Goal: Task Accomplishment & Management: Complete application form

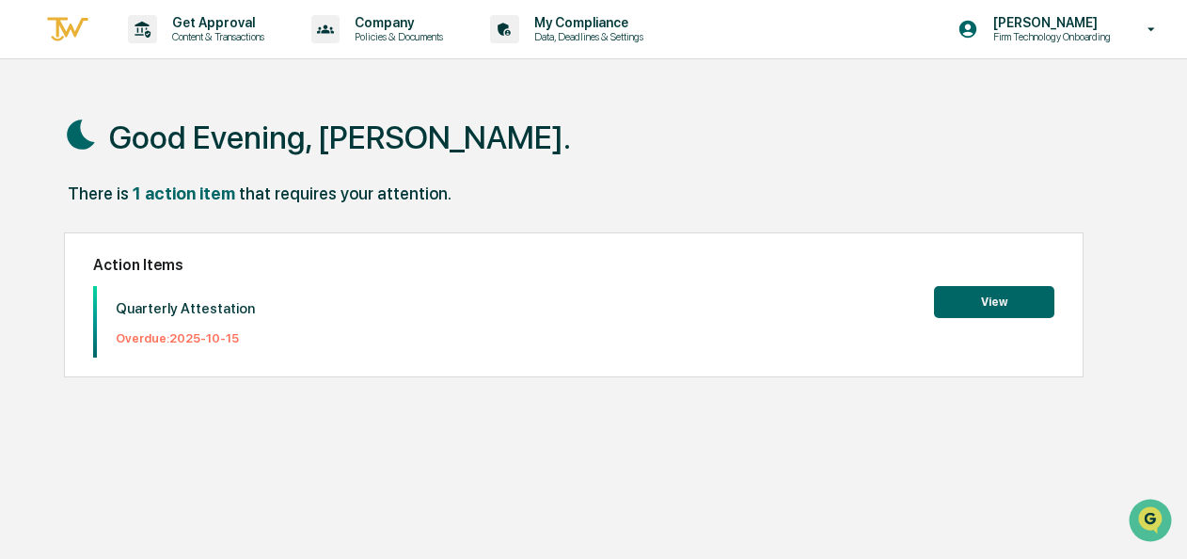
click at [1004, 292] on button "View" at bounding box center [994, 302] width 120 height 32
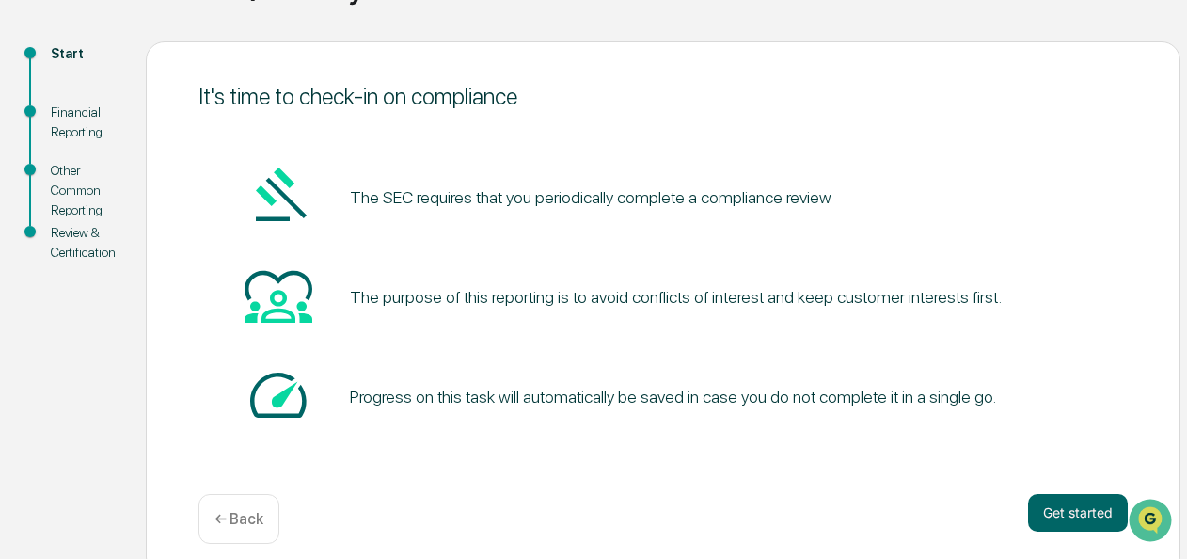
scroll to position [199, 0]
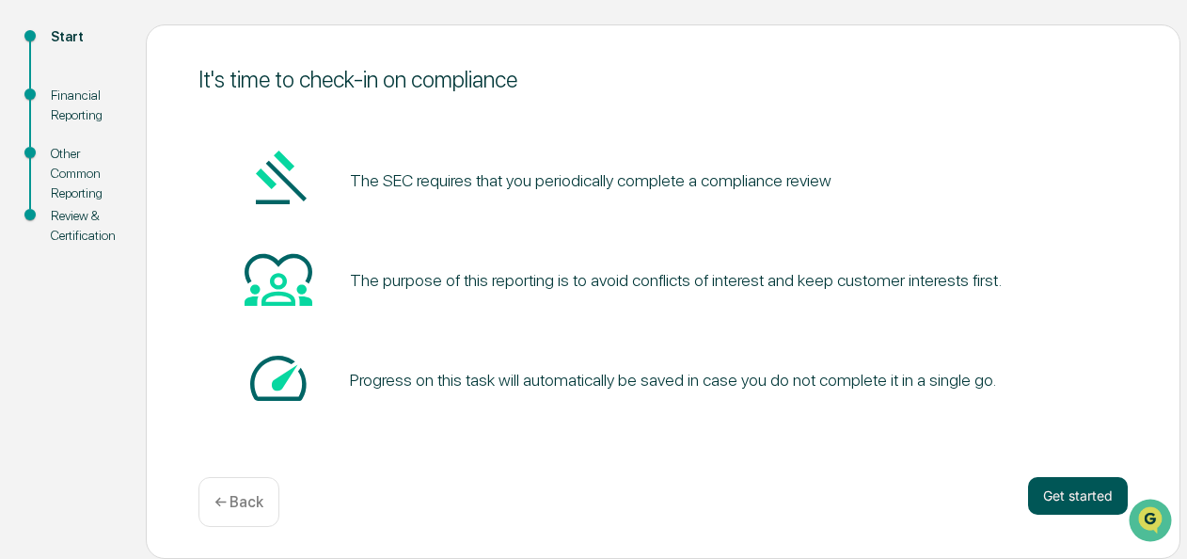
click at [1068, 488] on button "Get started" at bounding box center [1078, 496] width 100 height 38
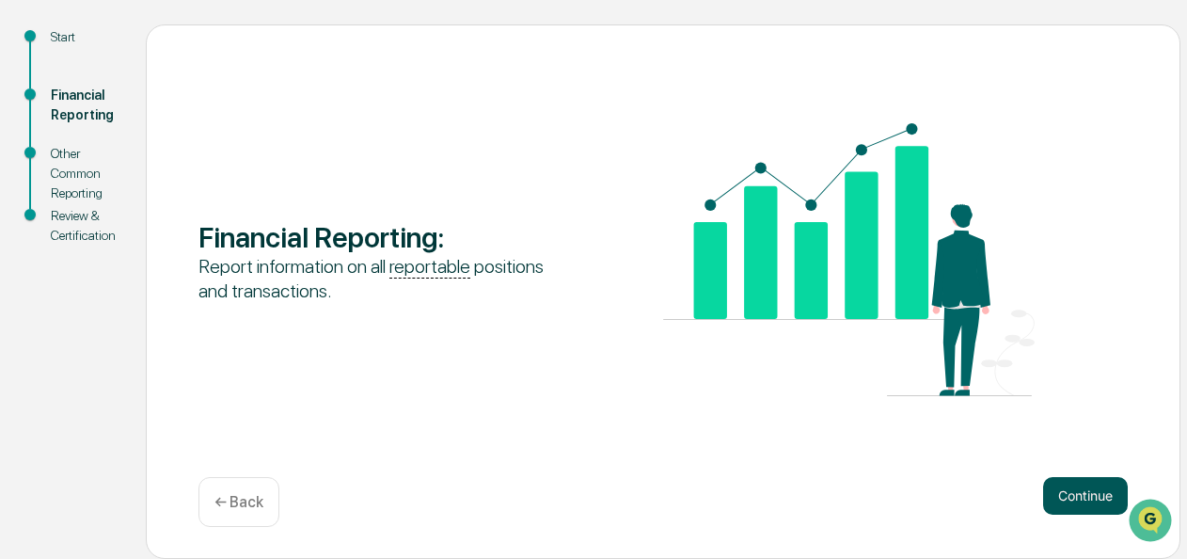
click at [1061, 485] on button "Continue" at bounding box center [1085, 496] width 85 height 38
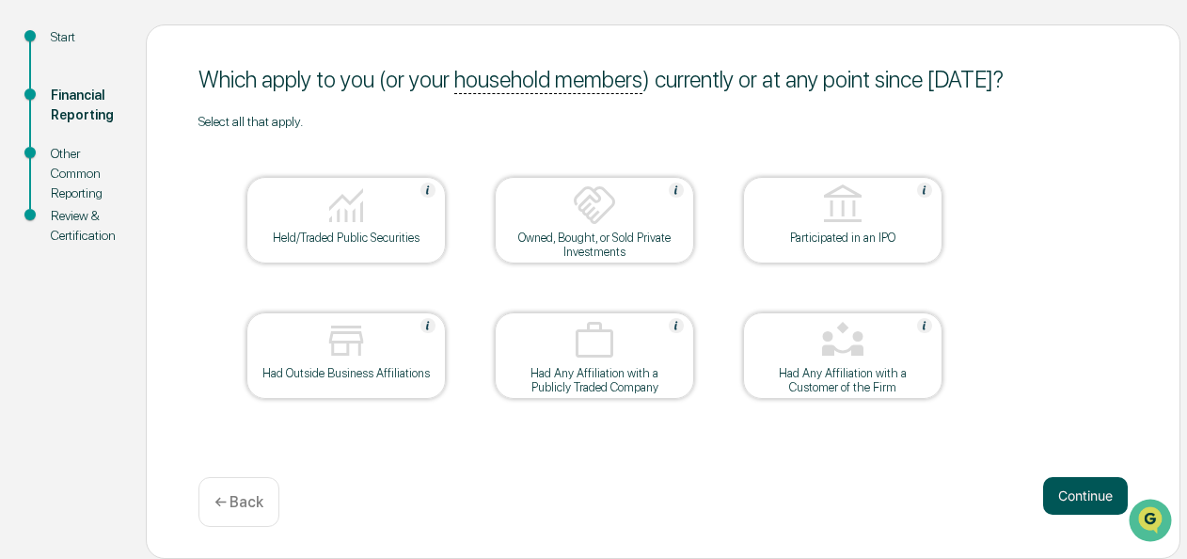
click at [1071, 483] on button "Continue" at bounding box center [1085, 496] width 85 height 38
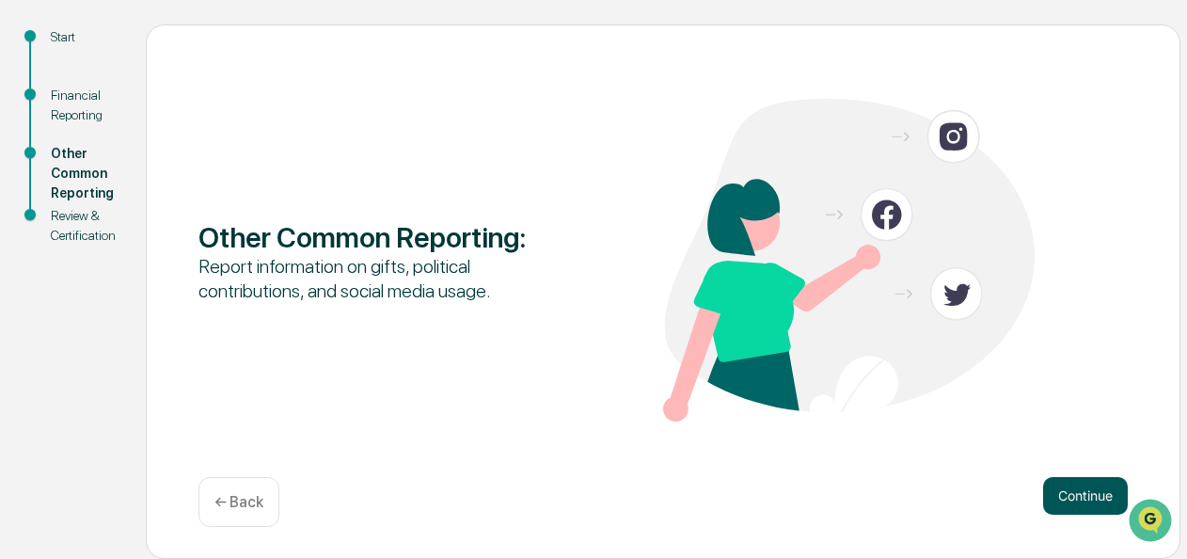
click at [1091, 508] on button "Continue" at bounding box center [1085, 496] width 85 height 38
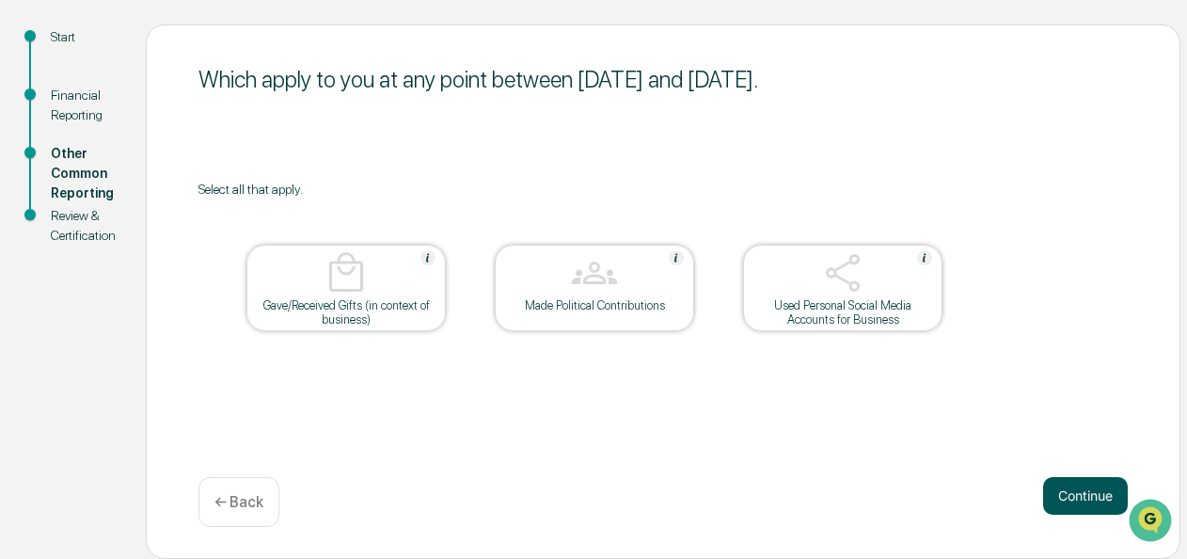
click at [1100, 500] on button "Continue" at bounding box center [1085, 496] width 85 height 38
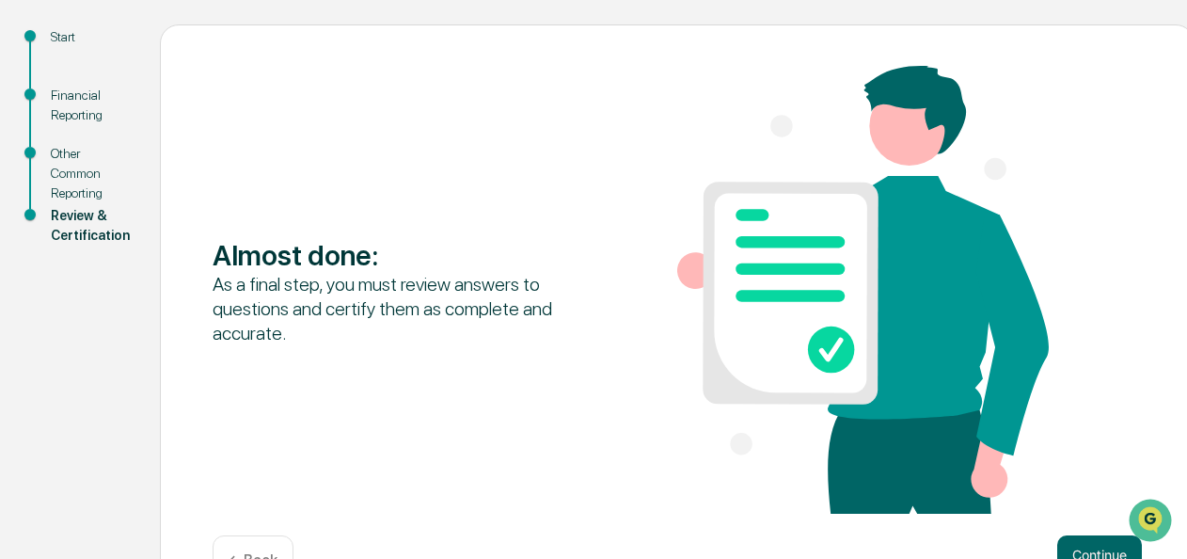
scroll to position [259, 0]
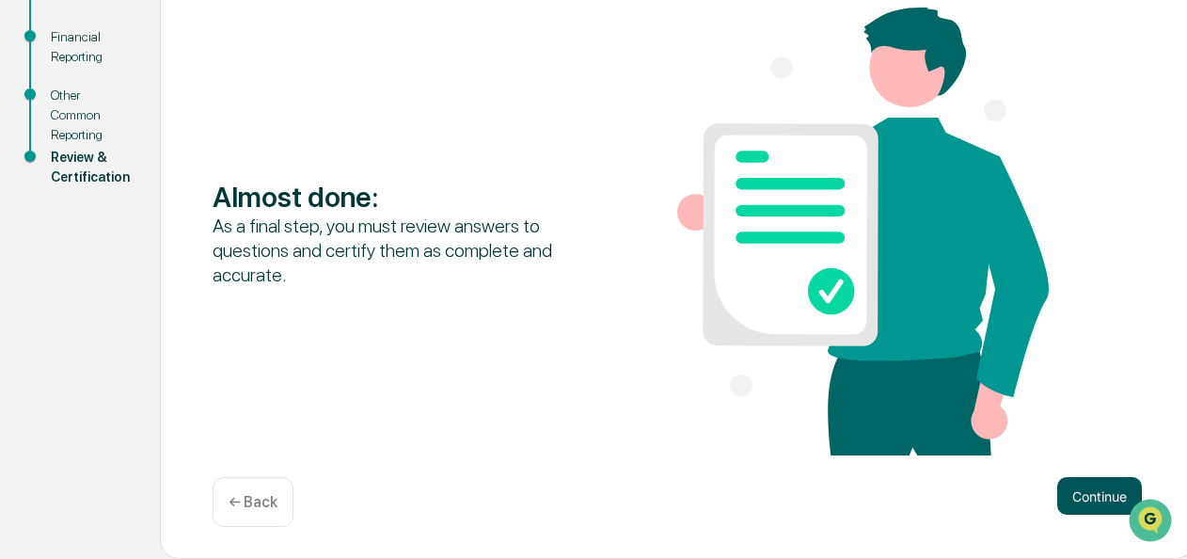
click at [1060, 489] on button "Continue" at bounding box center [1099, 496] width 85 height 38
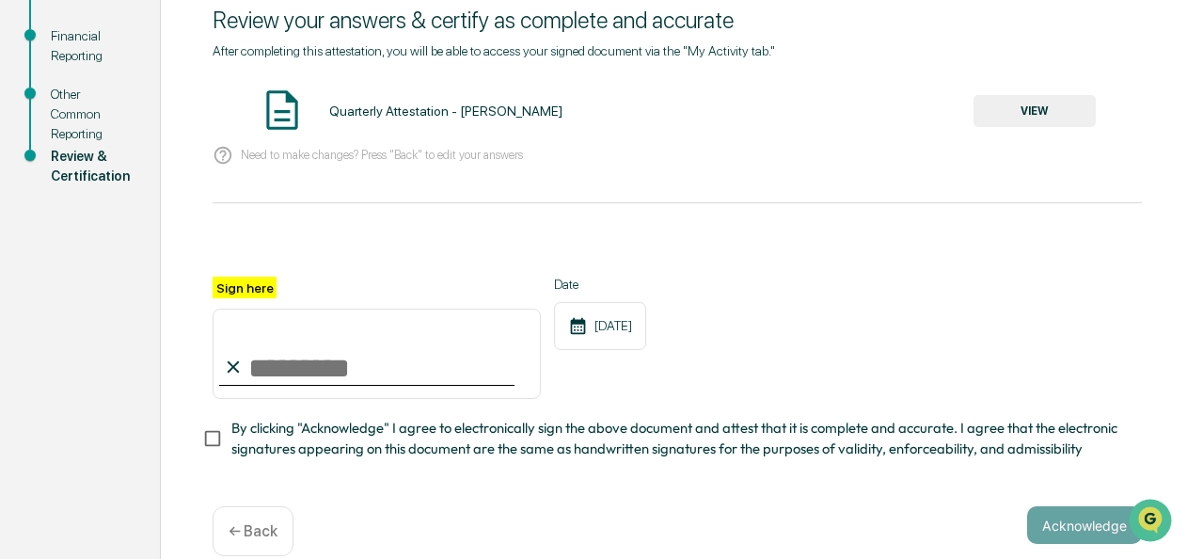
click at [229, 292] on label "Sign here" at bounding box center [245, 288] width 64 height 22
click at [229, 308] on input "Sign here" at bounding box center [377, 353] width 328 height 90
click at [1056, 124] on button "VIEW" at bounding box center [1034, 111] width 122 height 32
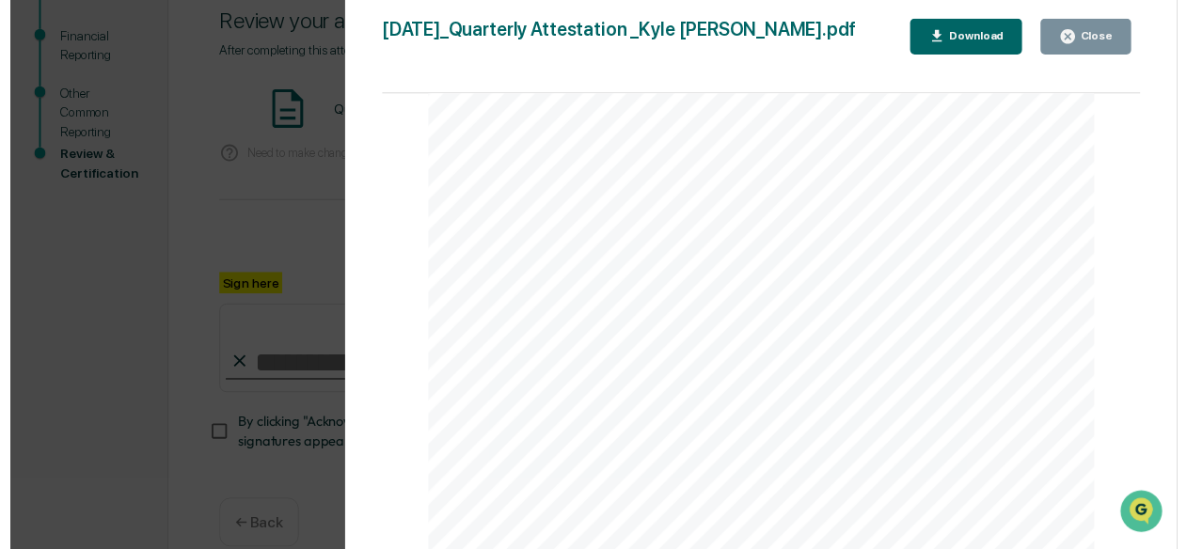
scroll to position [2577, 0]
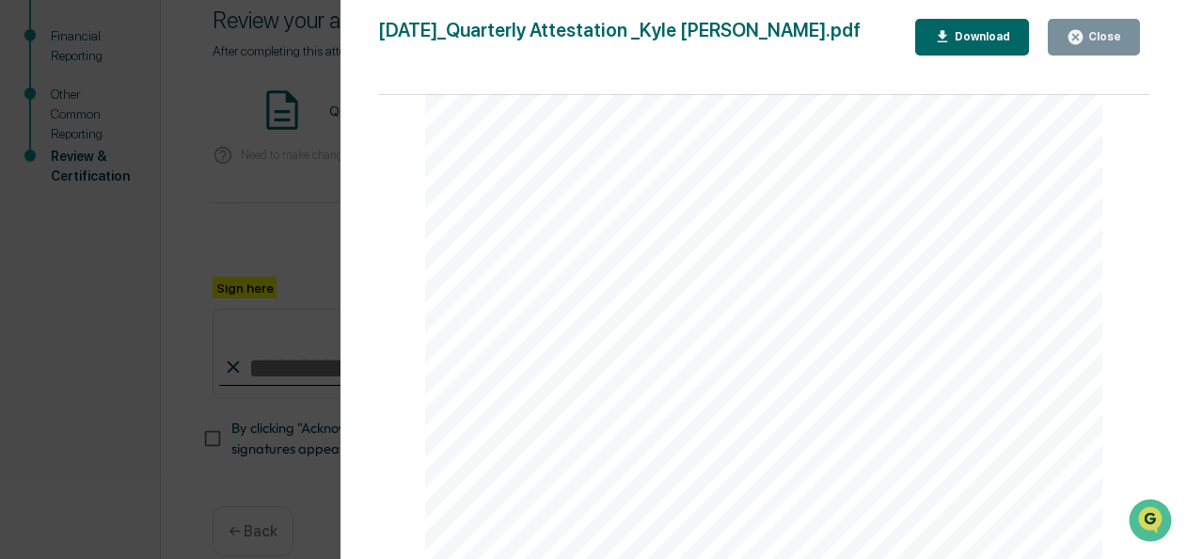
click at [1099, 45] on button "Close" at bounding box center [1094, 37] width 92 height 37
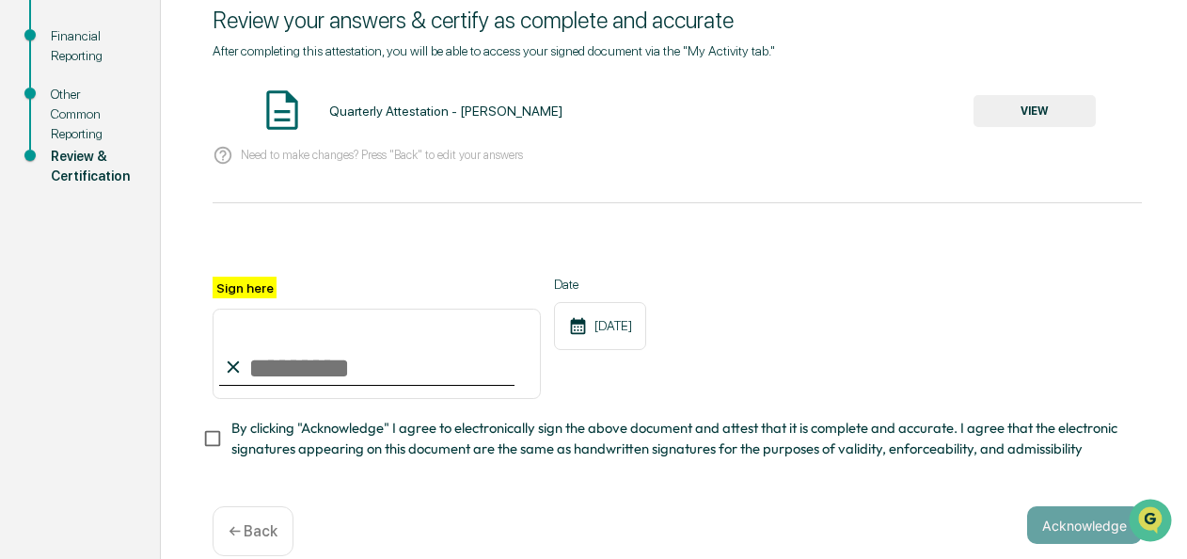
click at [235, 288] on label "Sign here" at bounding box center [245, 288] width 64 height 22
click at [235, 308] on input "Sign here" at bounding box center [377, 353] width 328 height 90
click at [276, 373] on input "Sign here" at bounding box center [377, 353] width 328 height 90
type input "**********"
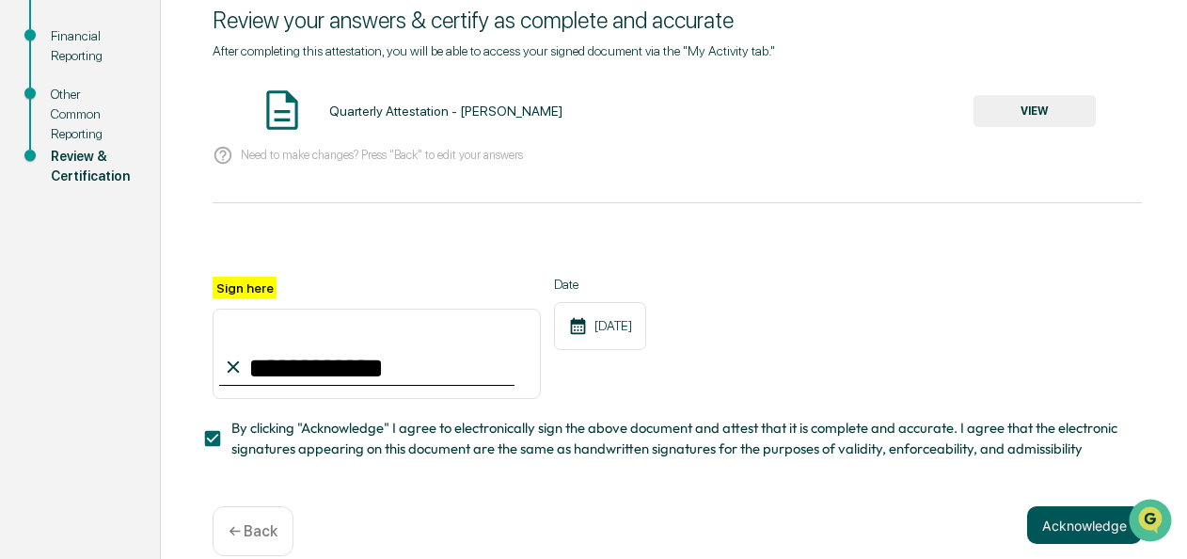
click at [1067, 522] on button "Acknowledge" at bounding box center [1084, 525] width 115 height 38
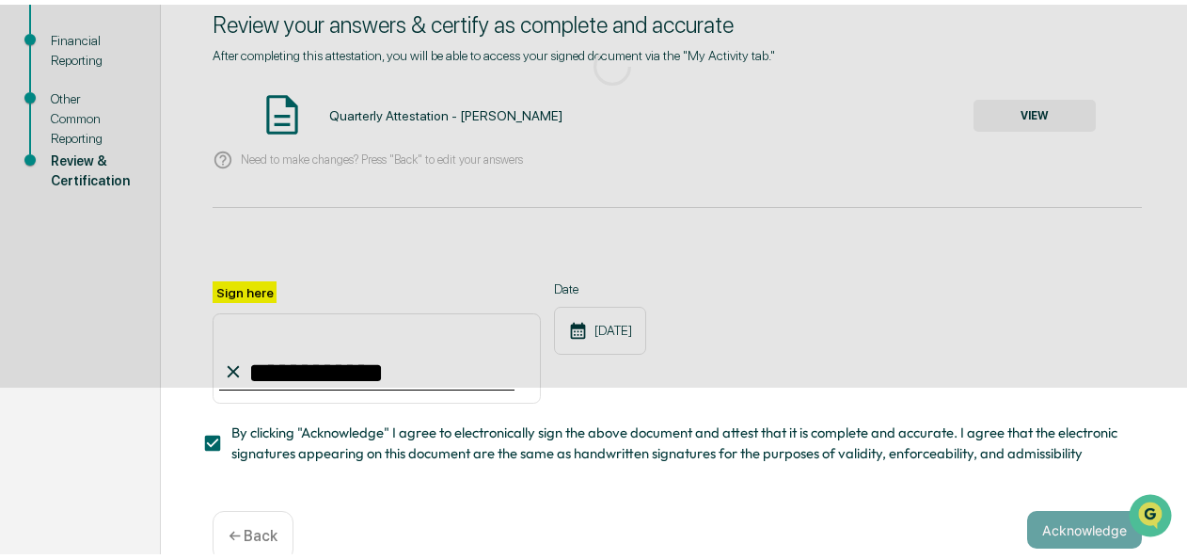
scroll to position [199, 0]
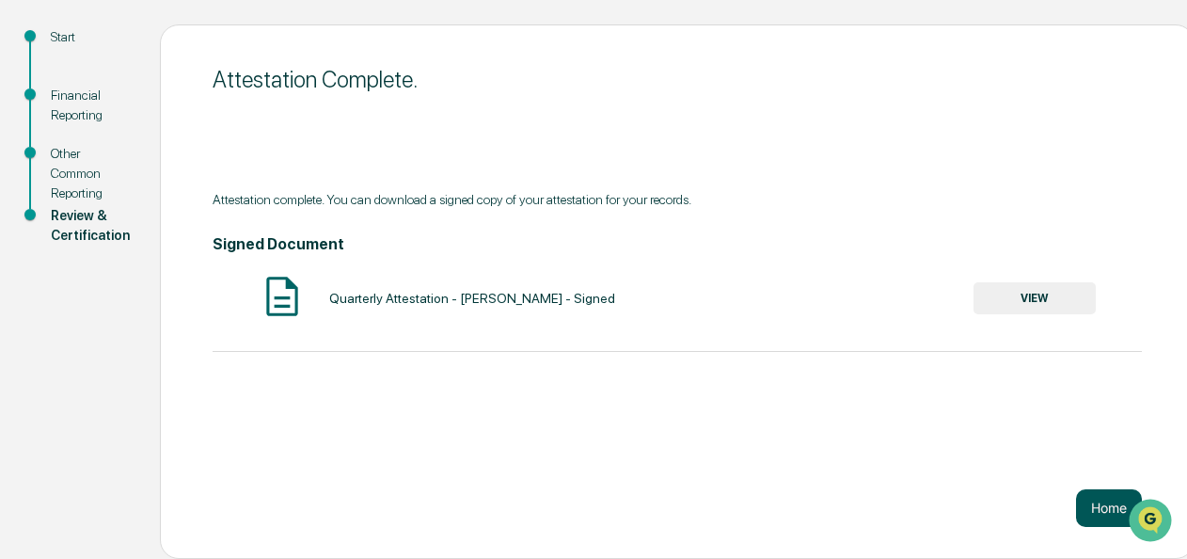
click at [1090, 504] on button "Home" at bounding box center [1109, 508] width 66 height 38
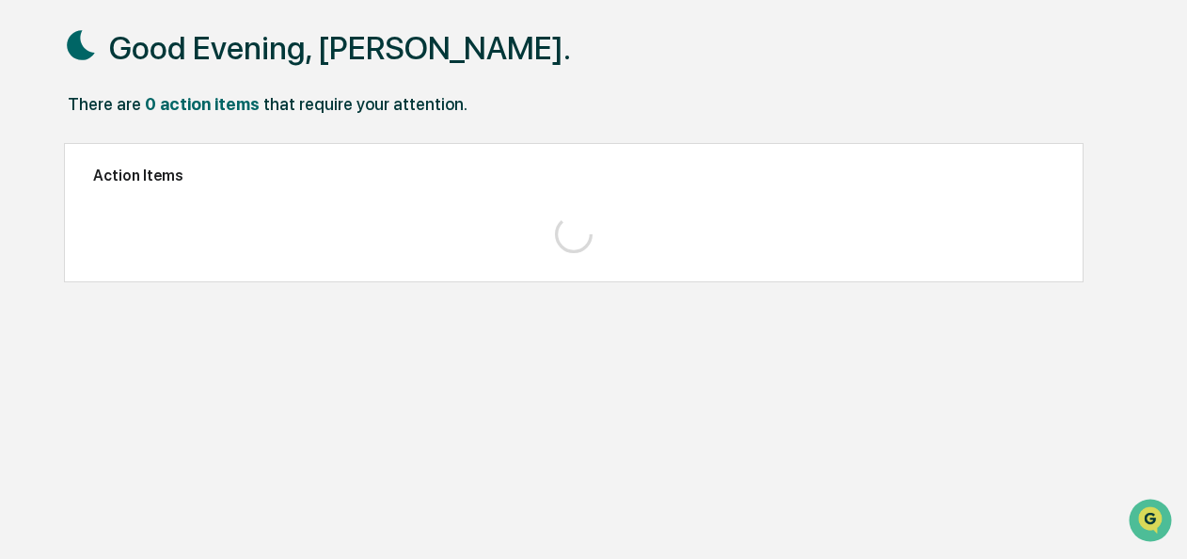
scroll to position [88, 0]
